Goal: Task Accomplishment & Management: Manage account settings

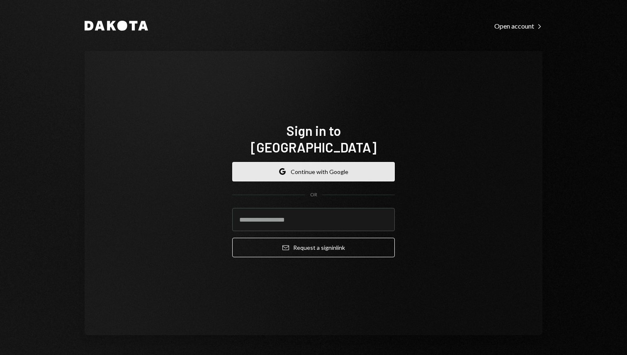
click at [338, 168] on button "Google Continue with Google" at bounding box center [313, 171] width 162 height 19
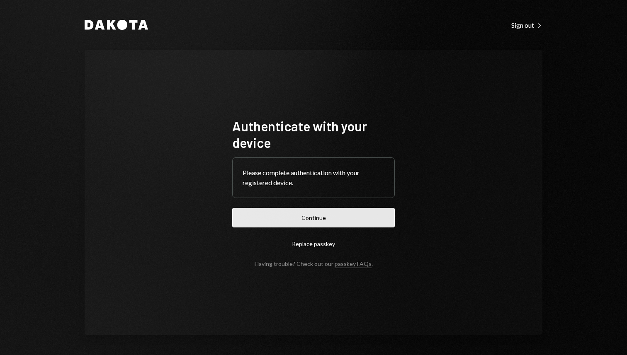
click at [316, 216] on button "Continue" at bounding box center [313, 217] width 162 height 19
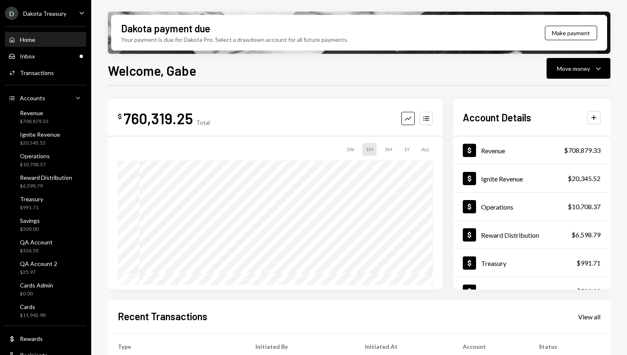
click at [214, 68] on div "Welcome, Gabe Move money Caret Down" at bounding box center [359, 70] width 502 height 18
click at [134, 75] on h1 "Welcome, Gabe" at bounding box center [152, 70] width 88 height 17
click at [57, 60] on div "Inbox Inbox" at bounding box center [45, 56] width 75 height 14
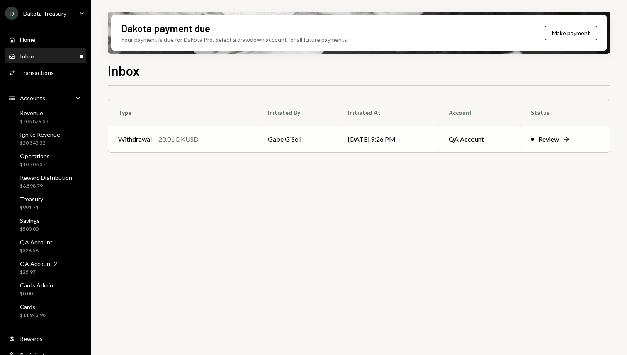
click at [188, 139] on div "20.01 DKUSD" at bounding box center [178, 139] width 40 height 10
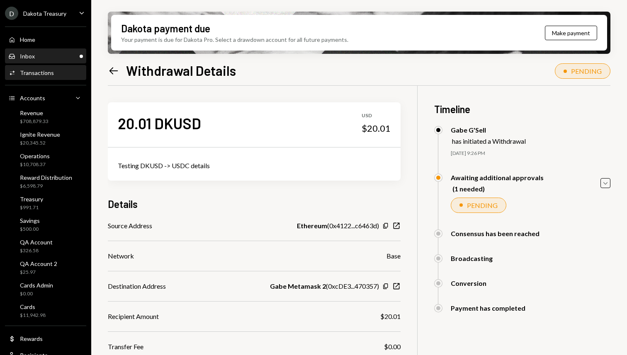
click at [30, 59] on div "Inbox" at bounding box center [27, 56] width 15 height 7
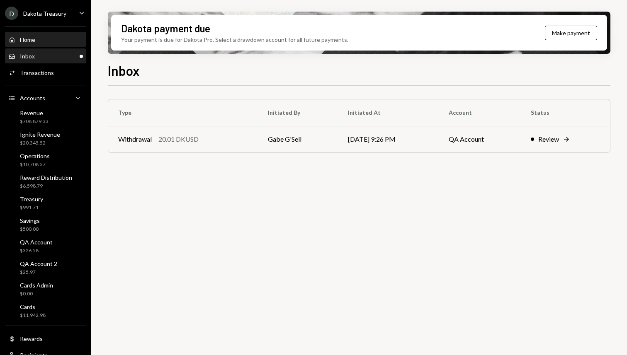
click at [39, 40] on div "Home Home" at bounding box center [45, 39] width 75 height 7
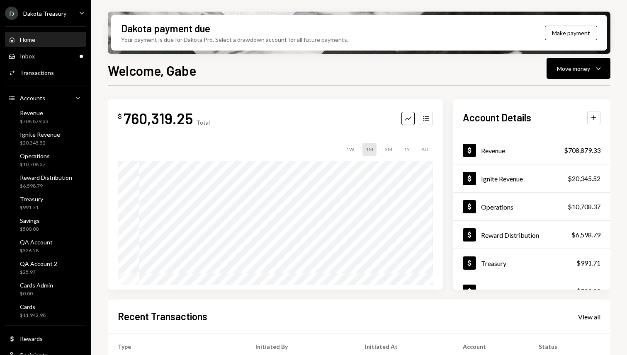
click at [58, 12] on div "Dakota Treasury" at bounding box center [44, 13] width 43 height 7
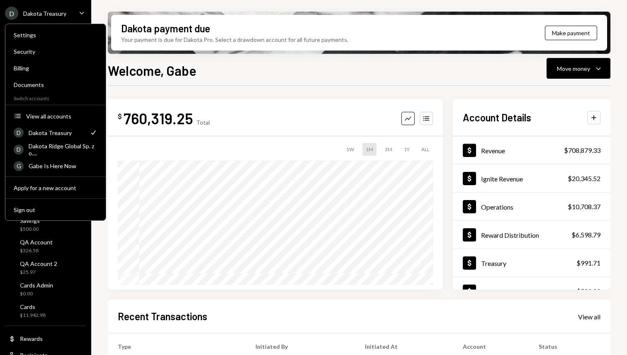
click at [217, 76] on div "Welcome, Gabe Move money Caret Down" at bounding box center [359, 70] width 502 height 18
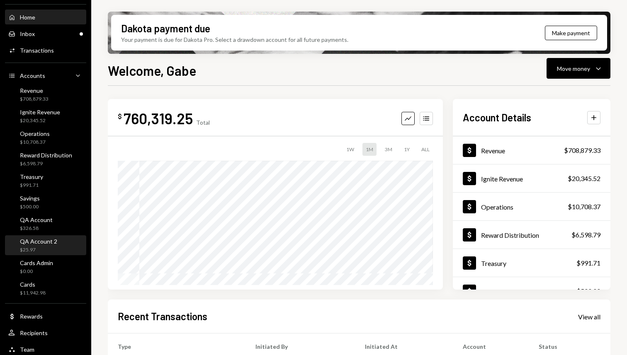
scroll to position [26, 0]
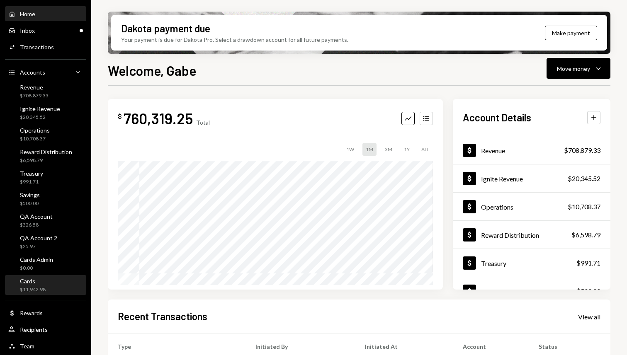
click at [32, 276] on div "Cards $11,942.98" at bounding box center [45, 285] width 75 height 19
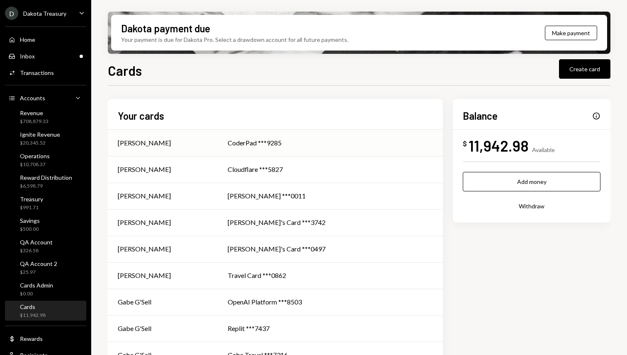
click at [177, 146] on div "[PERSON_NAME]" at bounding box center [163, 143] width 90 height 10
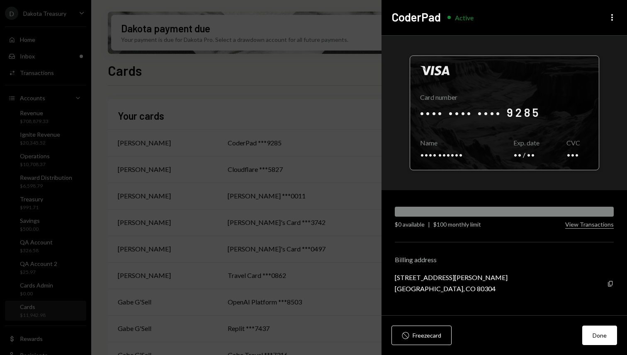
click at [525, 133] on div at bounding box center [504, 113] width 189 height 114
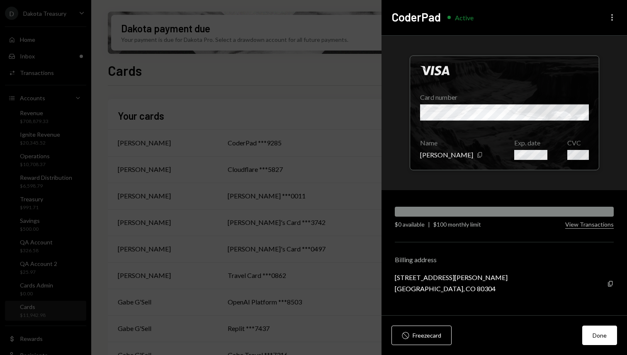
click at [609, 15] on icon "More" at bounding box center [612, 17] width 10 height 10
click at [590, 54] on div "Edit limit" at bounding box center [587, 50] width 50 height 15
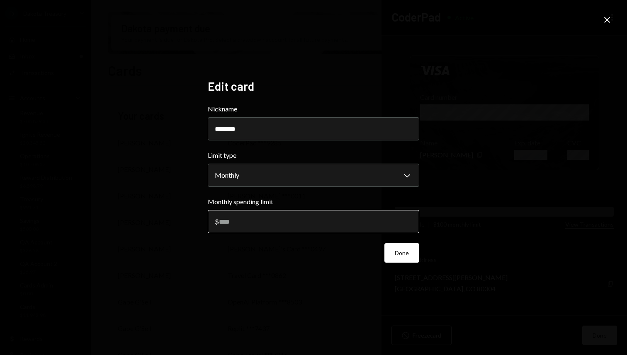
click at [234, 217] on input "***" at bounding box center [313, 221] width 211 height 23
drag, startPoint x: 220, startPoint y: 221, endPoint x: 220, endPoint y: 208, distance: 13.7
click at [202, 220] on div "Edit card Nickname ******** Limit type Monthly Chevron Down ***** ****** ******…" at bounding box center [313, 177] width 231 height 217
type input "***"
click at [402, 255] on button "Done" at bounding box center [401, 252] width 35 height 19
